Goal: Information Seeking & Learning: Learn about a topic

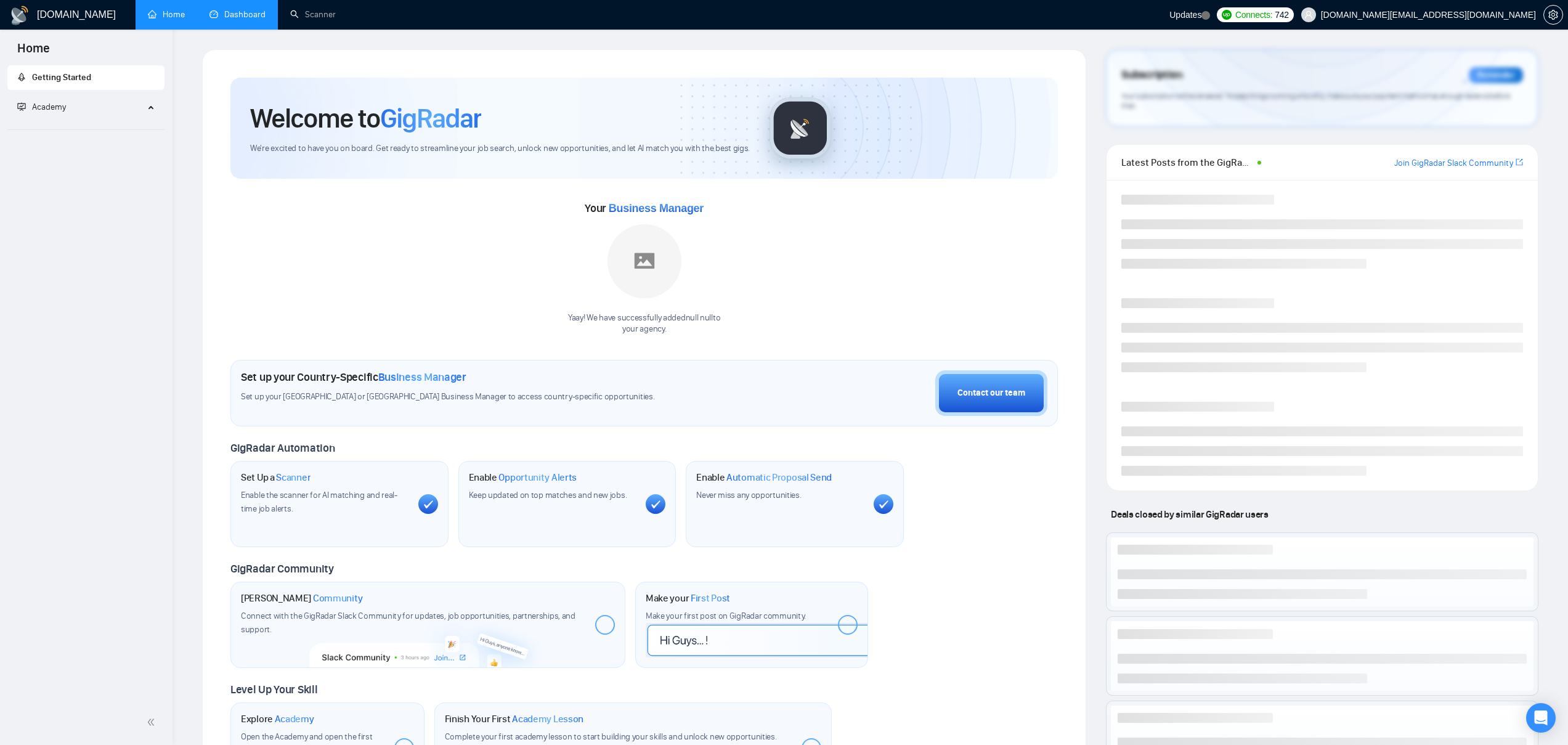
click at [248, 19] on link "Dashboard" at bounding box center [237, 15] width 56 height 11
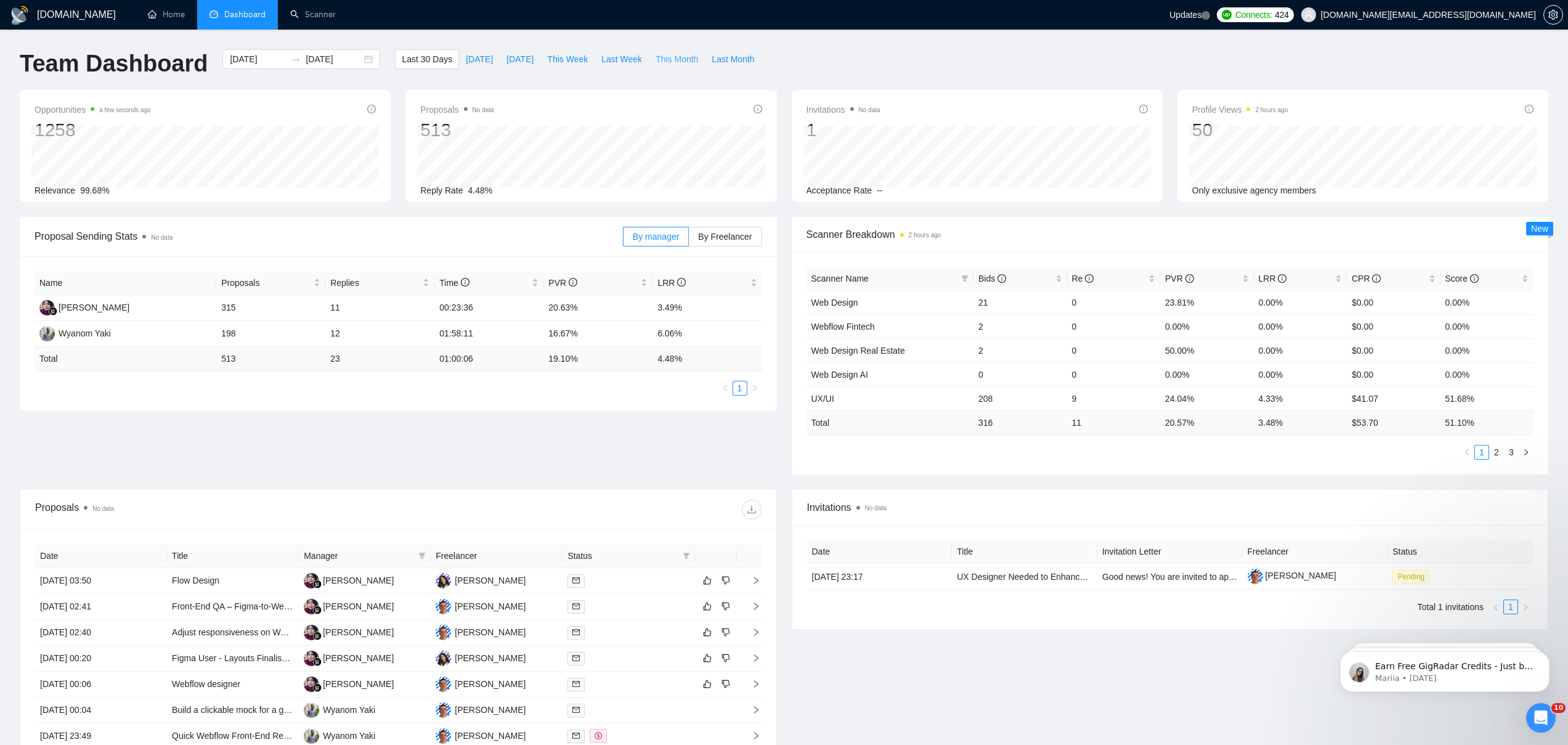
click at [673, 58] on span "This Month" at bounding box center [676, 59] width 42 height 13
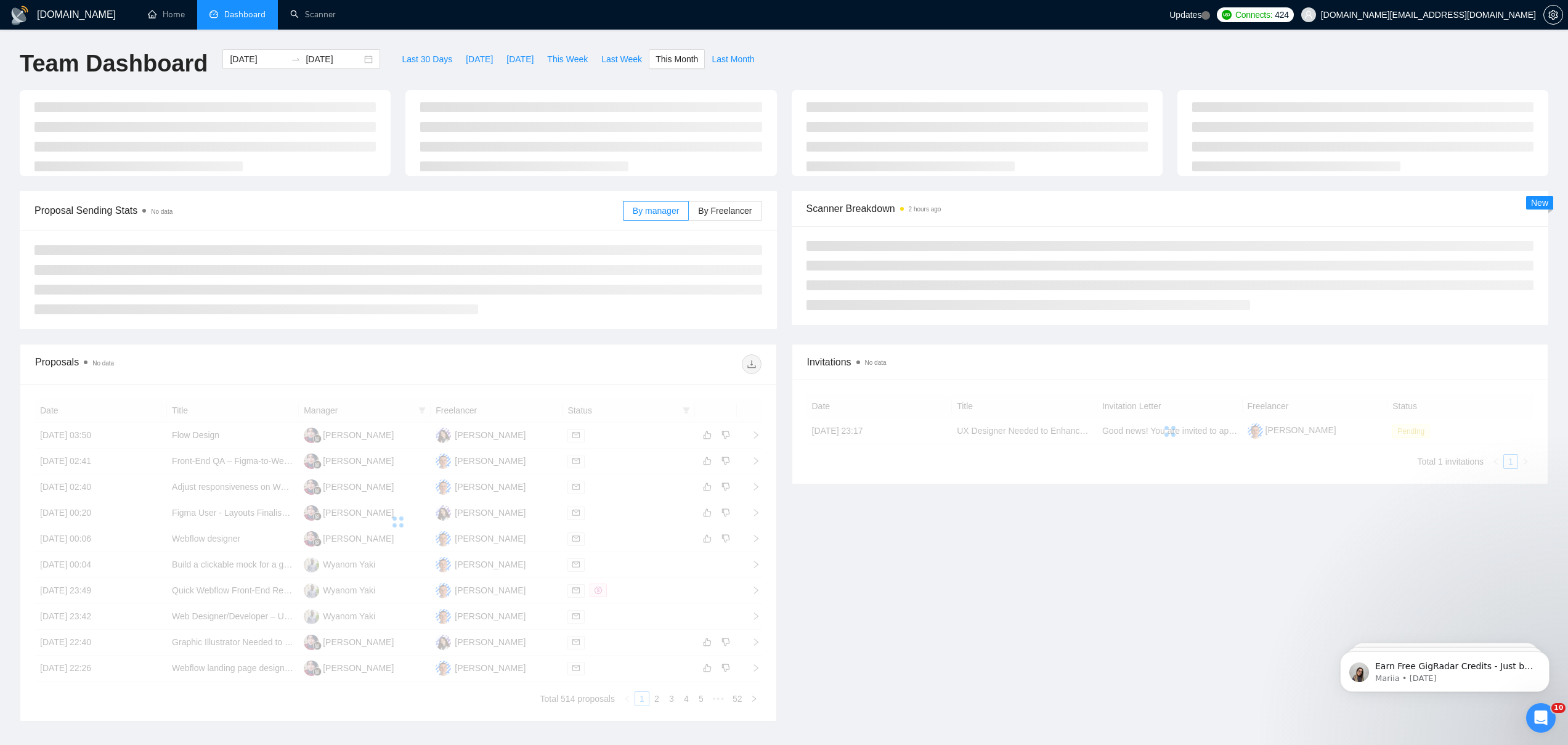
type input "[DATE]"
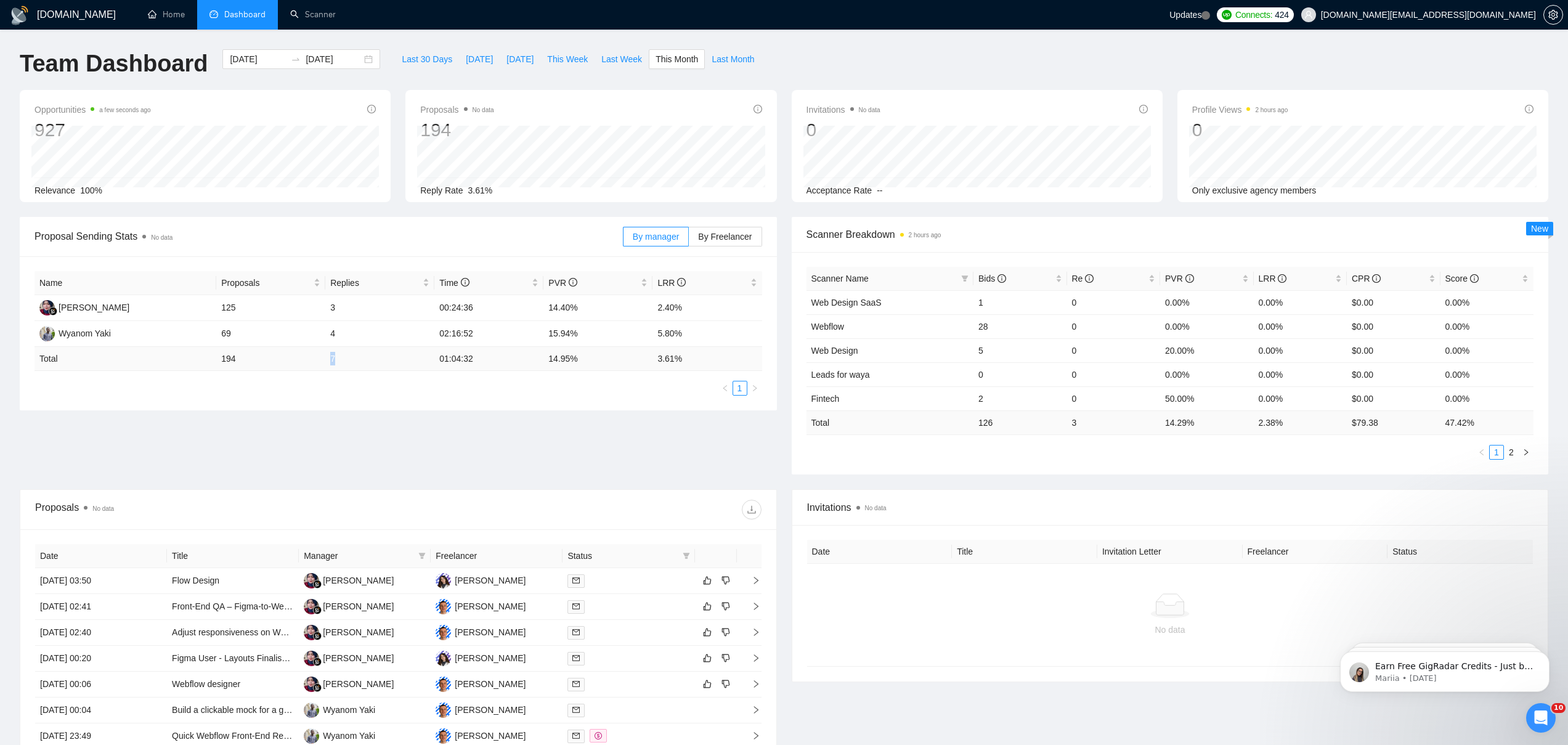
drag, startPoint x: 332, startPoint y: 361, endPoint x: 342, endPoint y: 361, distance: 10.0
click at [342, 361] on td "7" at bounding box center [379, 359] width 109 height 24
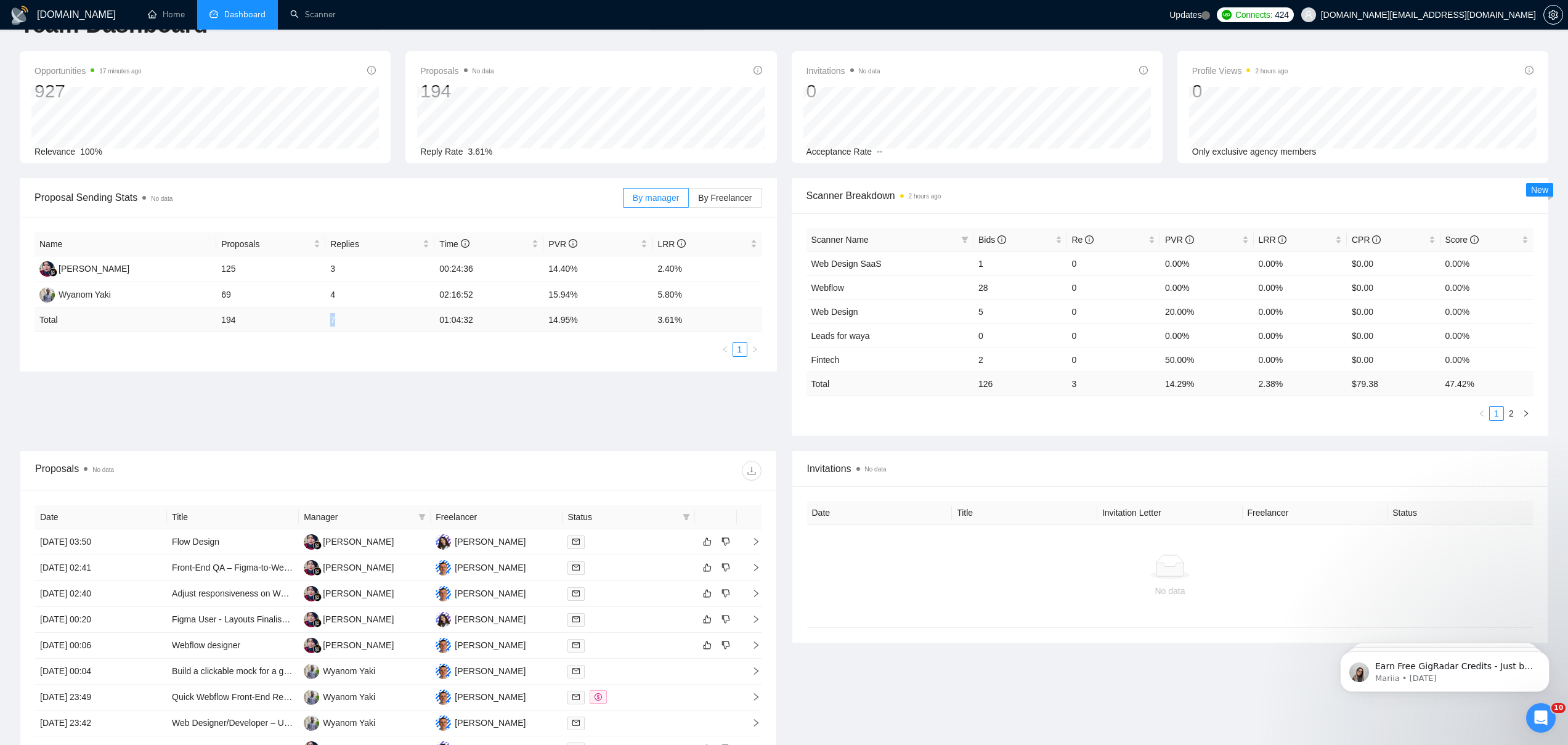
scroll to position [232, 0]
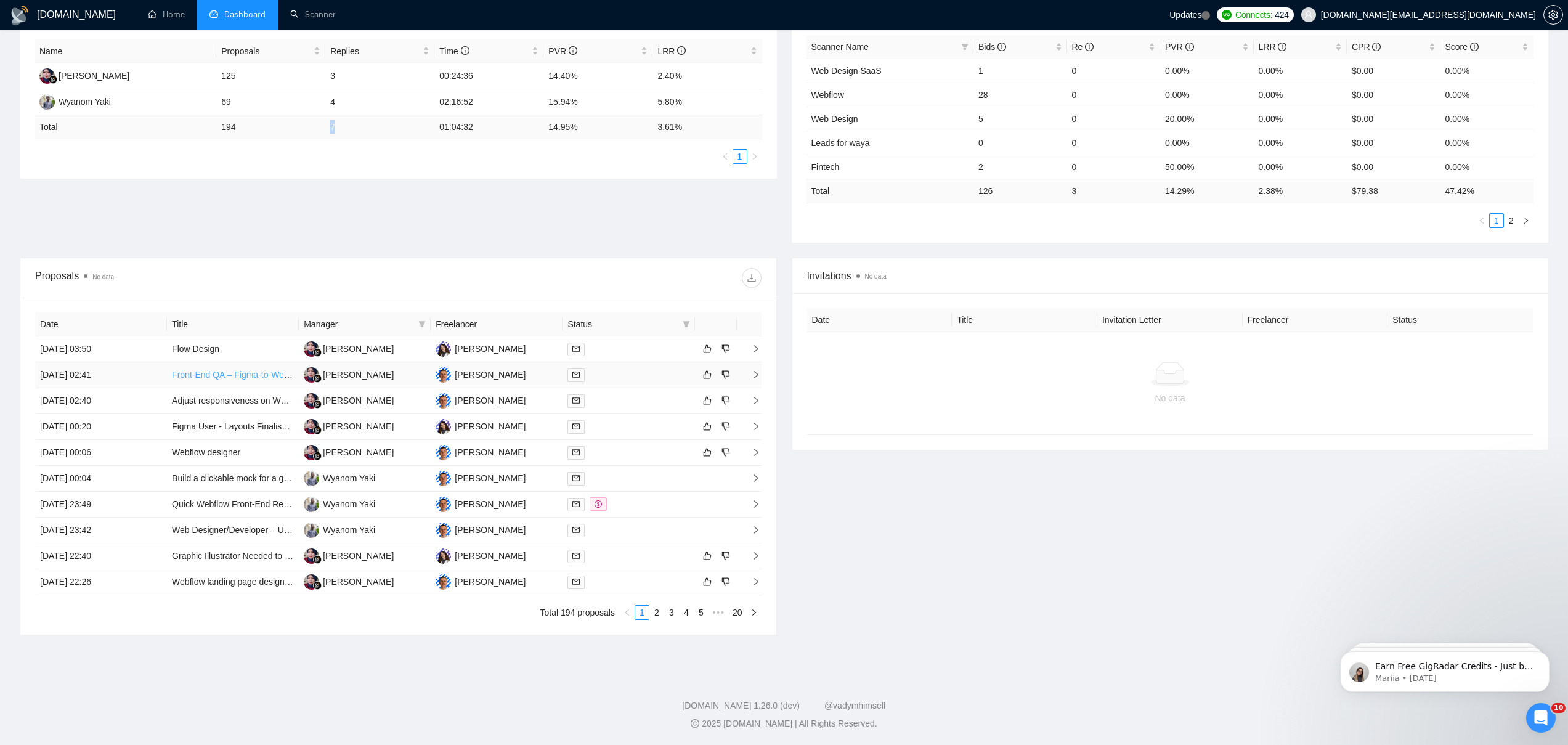
click at [230, 376] on link "Front-End QA – Figma-to-Webflow Website Review" at bounding box center [270, 374] width 197 height 10
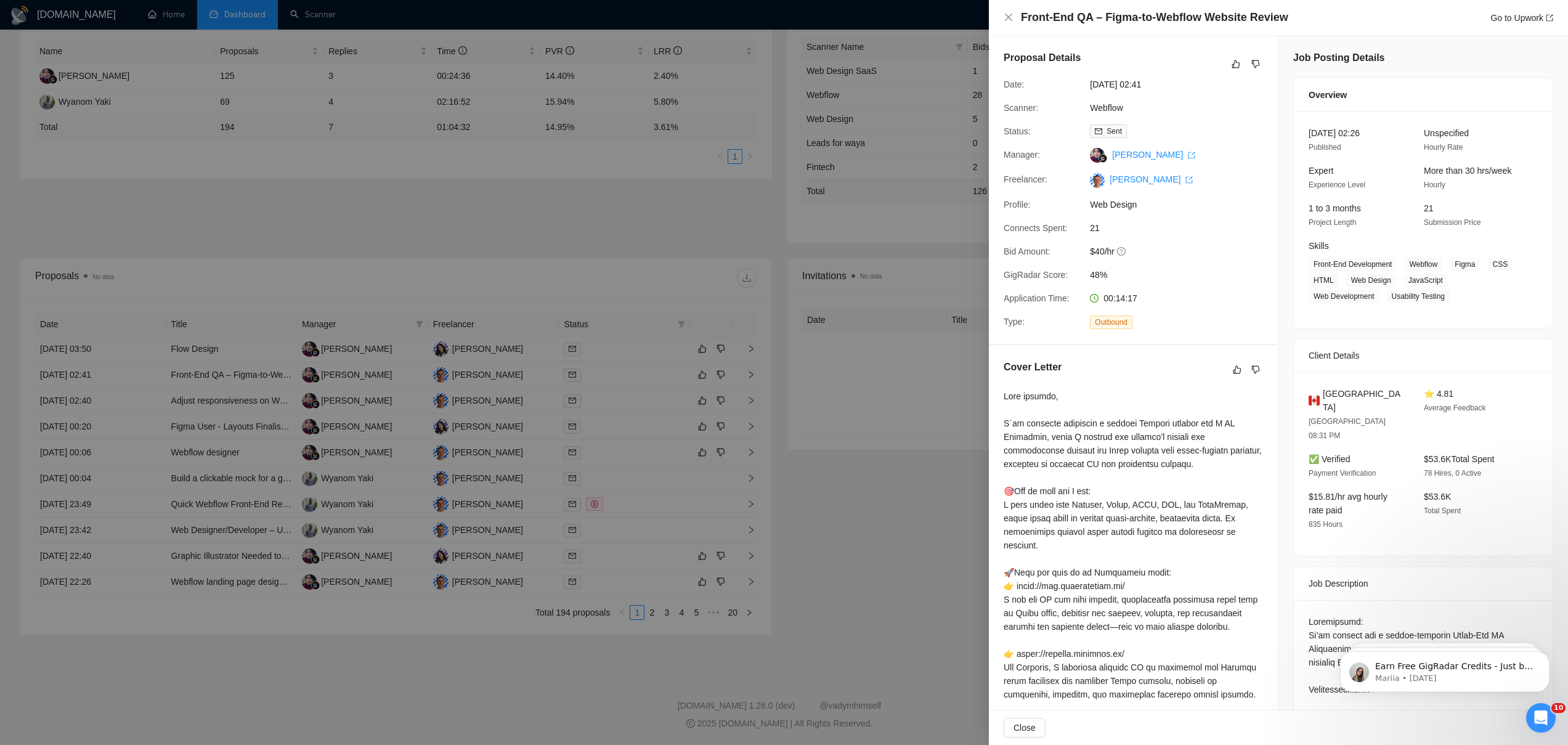
click at [275, 431] on div at bounding box center [784, 372] width 1568 height 745
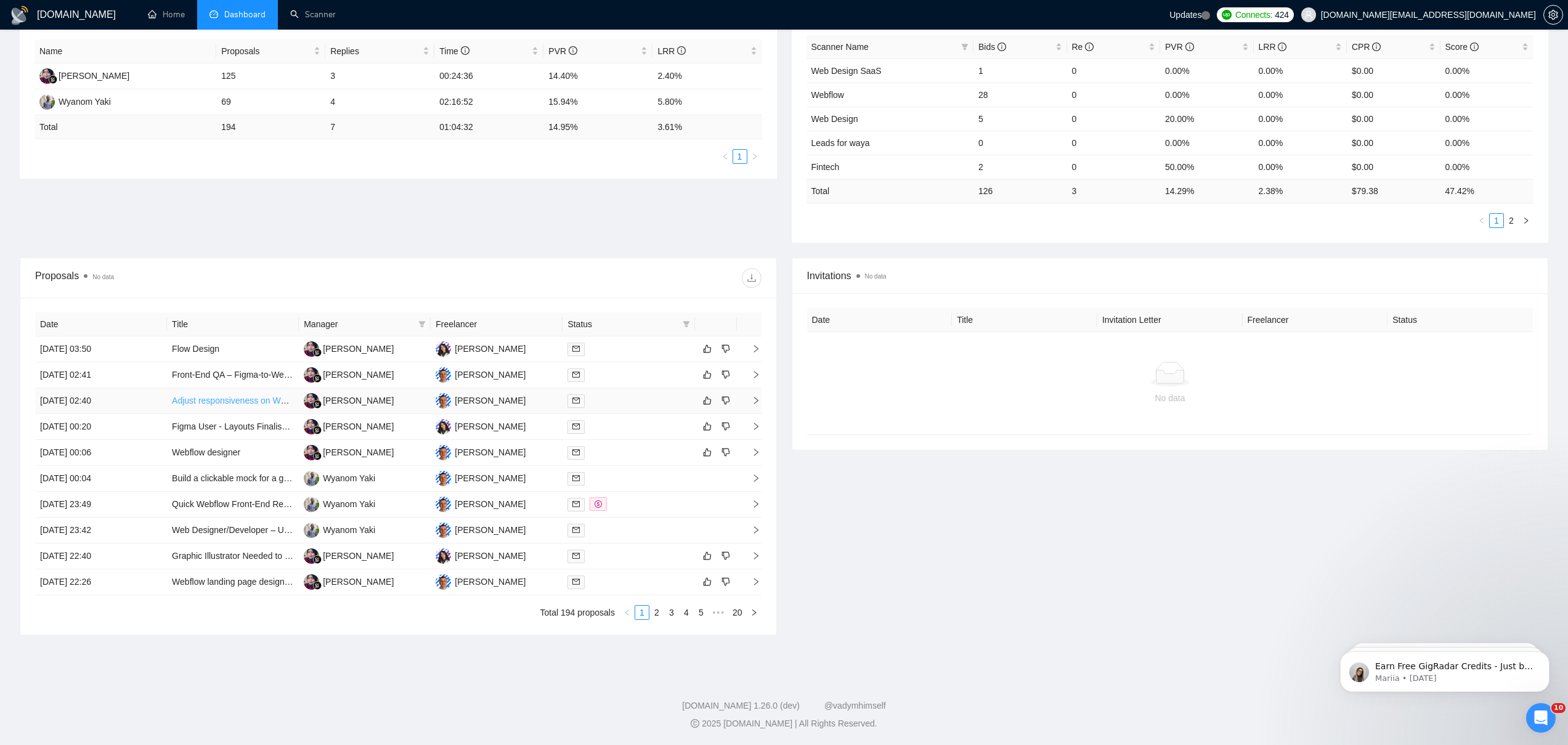
click at [220, 404] on link "Adjust responsiveness on Webflow template" at bounding box center [256, 400] width 169 height 10
